Goal: Find specific page/section: Find specific page/section

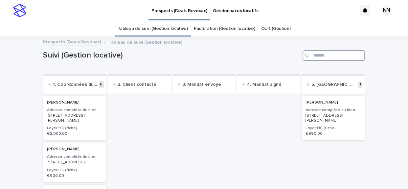
click at [322, 55] on input "Search" at bounding box center [334, 55] width 62 height 11
click at [213, 30] on link "Facturation (Gestion locative)" at bounding box center [224, 28] width 61 height 15
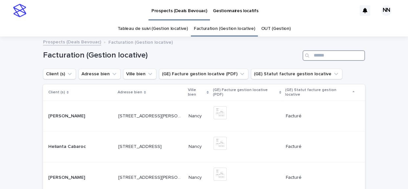
click at [318, 53] on input "Search" at bounding box center [334, 55] width 62 height 11
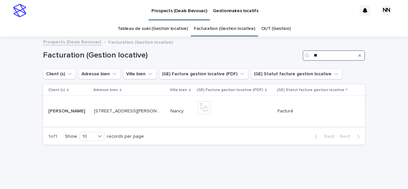
type input "**"
click at [91, 115] on td "[PERSON_NAME] [PERSON_NAME]" at bounding box center [67, 111] width 48 height 31
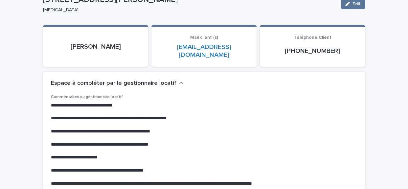
scroll to position [77, 0]
